Goal: Information Seeking & Learning: Check status

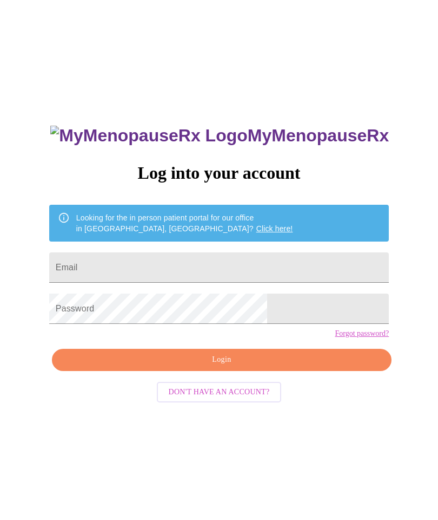
click at [276, 264] on input "Email" at bounding box center [219, 267] width 340 height 30
type input "kathryncleona@gmail.com"
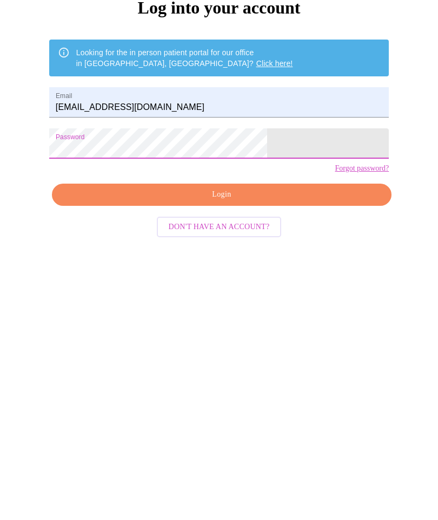
click at [286, 353] on span "Login" at bounding box center [221, 360] width 315 height 14
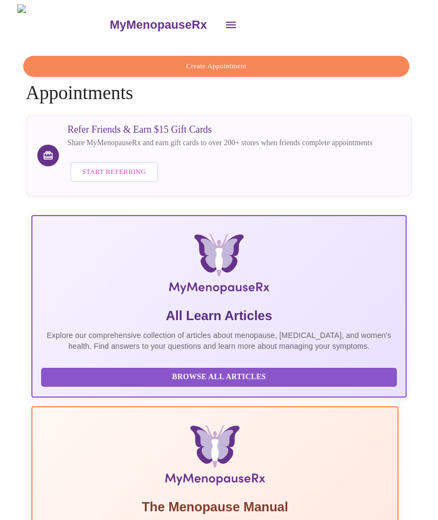
click at [225, 22] on icon "open drawer" at bounding box center [231, 24] width 13 height 13
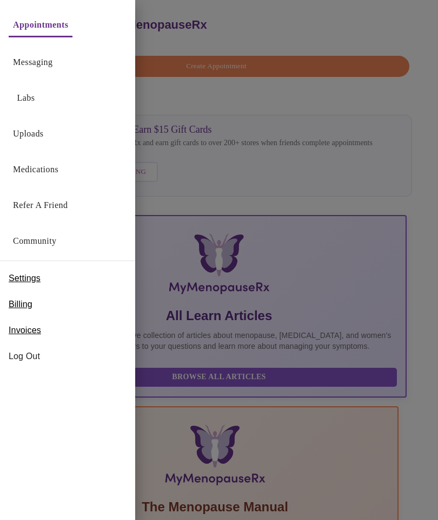
click at [29, 91] on link "Labs" at bounding box center [26, 97] width 18 height 15
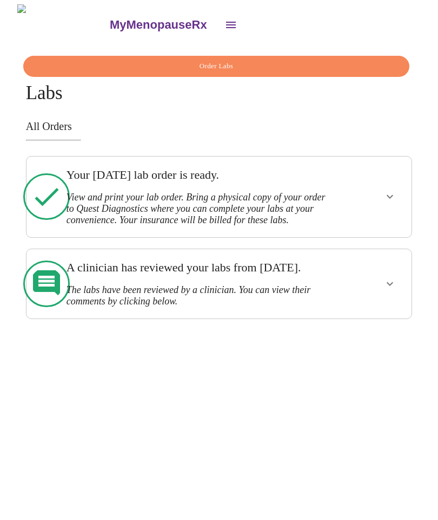
click at [370, 297] on div at bounding box center [376, 283] width 63 height 61
click at [396, 290] on icon "show more" at bounding box center [390, 283] width 13 height 13
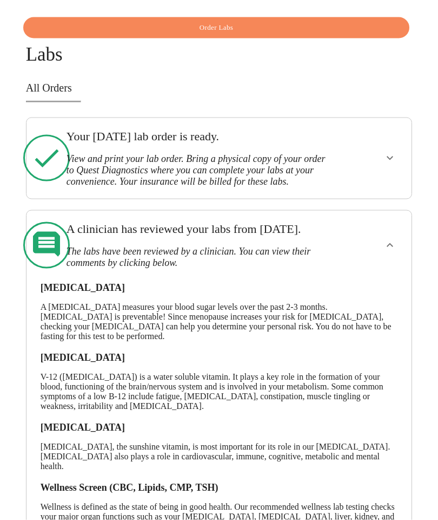
scroll to position [97, 0]
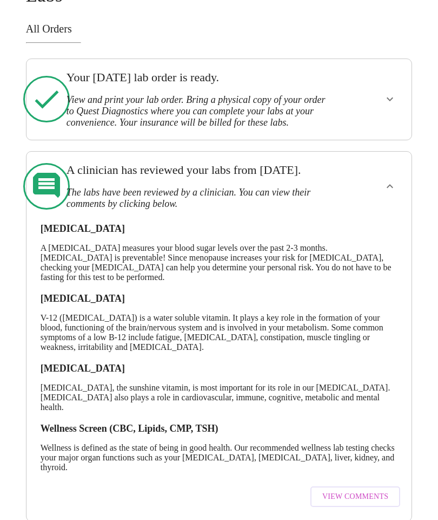
click at [364, 506] on button "View Comments" at bounding box center [356, 496] width 90 height 21
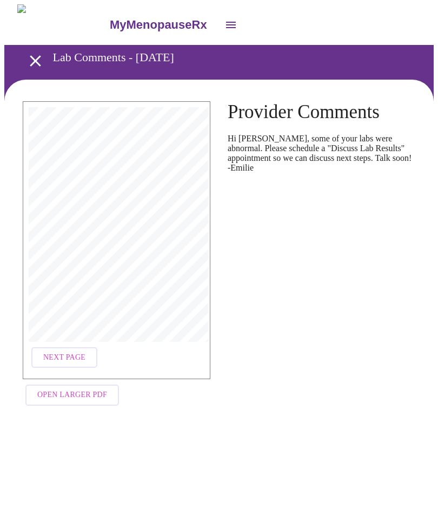
click at [71, 389] on span "Open Larger PDF" at bounding box center [72, 395] width 70 height 14
